Goal: Obtain resource: Obtain resource

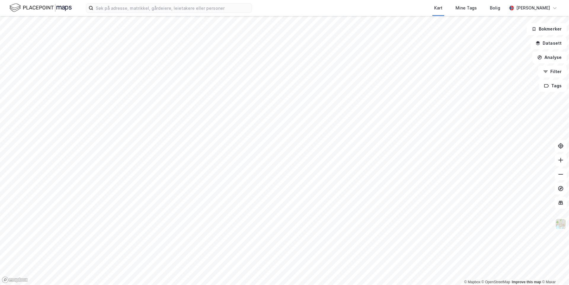
click at [115, 15] on div "Kart Mine Tags Bolig [PERSON_NAME]" at bounding box center [284, 8] width 569 height 16
click at [112, 9] on input at bounding box center [172, 8] width 158 height 9
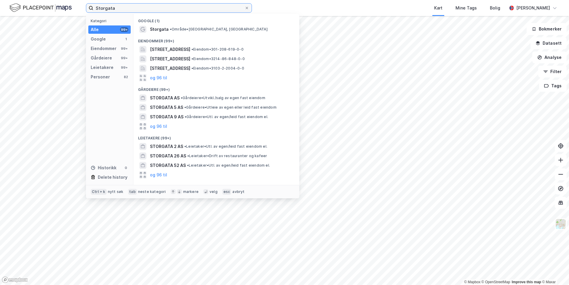
drag, startPoint x: 82, startPoint y: 9, endPoint x: 65, endPoint y: 10, distance: 16.9
click at [65, 10] on div "Storgata Kategori Alle 99+ Google 1 Eiendommer 99+ Gårdeiere 99+ Leietakere 99+…" at bounding box center [284, 8] width 569 height 16
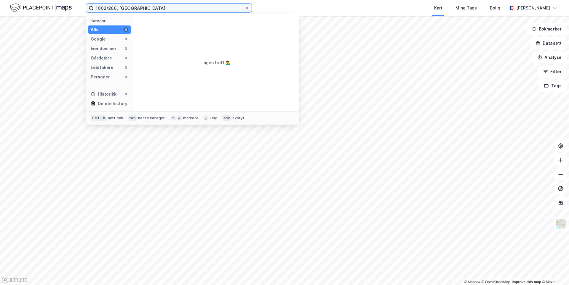
type input "1002/266, Tønsberg"
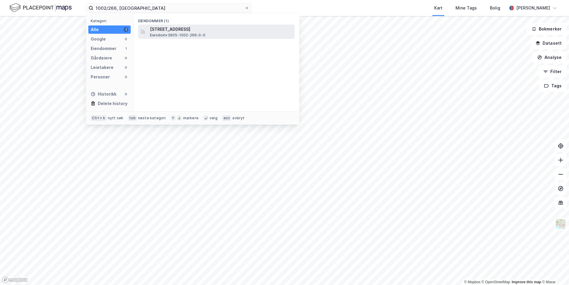
click at [170, 36] on span "Eiendom • 3905-1002-266-0-0" at bounding box center [177, 35] width 55 height 5
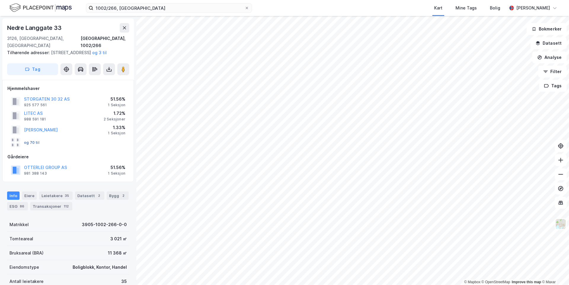
click at [0, 0] on button "og 70 til" at bounding box center [0, 0] width 0 height 0
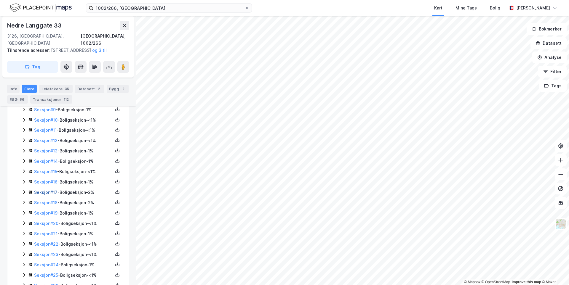
click at [50, 194] on link "Seksjon # 17" at bounding box center [45, 192] width 23 height 5
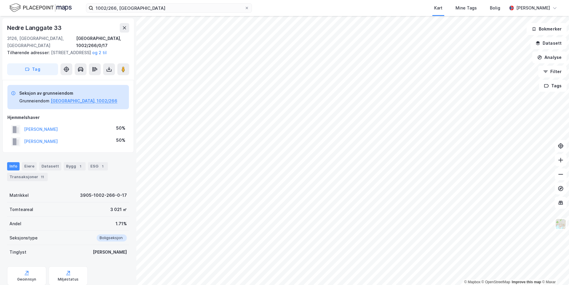
scroll to position [93, 0]
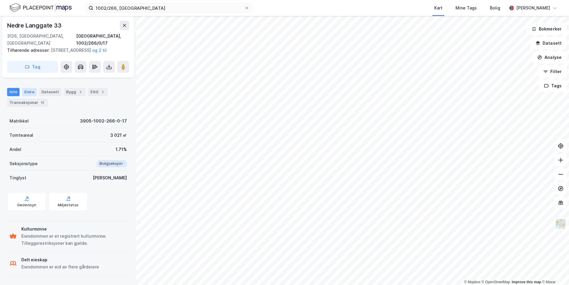
click at [28, 91] on div "Eiere" at bounding box center [29, 92] width 15 height 8
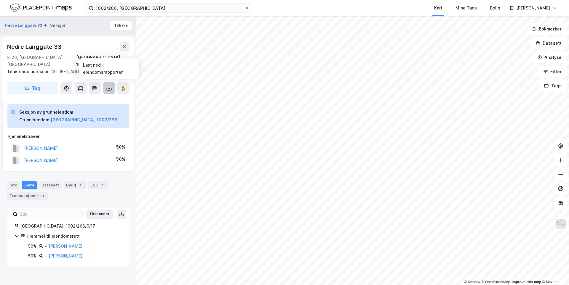
click at [110, 89] on icon at bounding box center [109, 88] width 6 height 6
click at [95, 98] on div "Last ned grunnbok" at bounding box center [80, 100] width 34 height 5
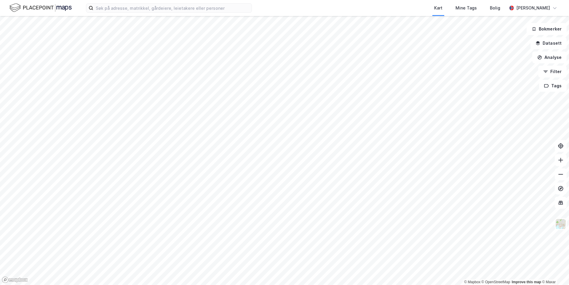
click at [69, 9] on img at bounding box center [40, 8] width 62 height 10
click at [106, 7] on input at bounding box center [172, 8] width 158 height 9
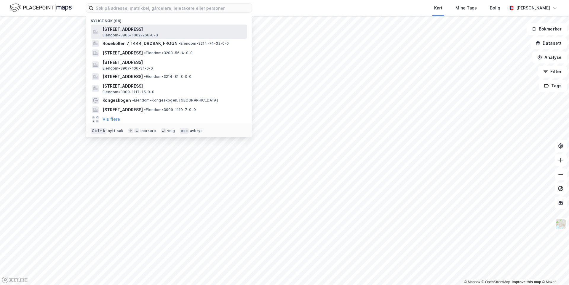
click at [135, 29] on span "[STREET_ADDRESS]" at bounding box center [174, 29] width 142 height 7
